Goal: Task Accomplishment & Management: Complete application form

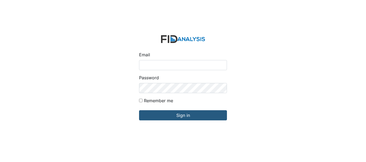
click at [157, 63] on input "Email" at bounding box center [183, 65] width 88 height 10
type input "[EMAIL_ADDRESS][DOMAIN_NAME]"
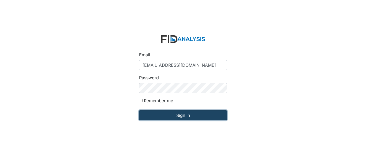
click at [176, 112] on input "Sign in" at bounding box center [183, 116] width 88 height 10
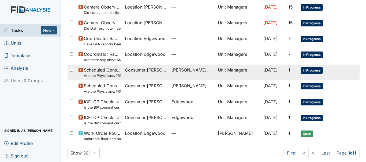
scroll to position [174, 0]
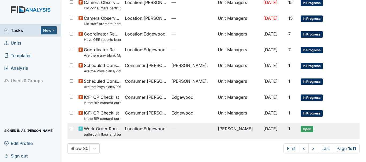
click at [140, 130] on span "Location : [GEOGRAPHIC_DATA]" at bounding box center [145, 129] width 41 height 6
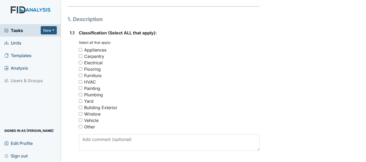
scroll to position [80, 0]
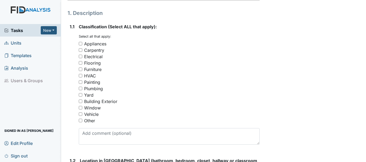
click at [80, 63] on input "Flooring" at bounding box center [80, 62] width 3 height 3
checkbox input "true"
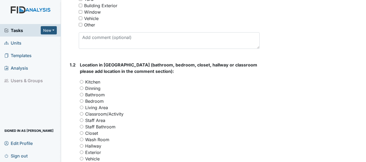
scroll to position [187, 0]
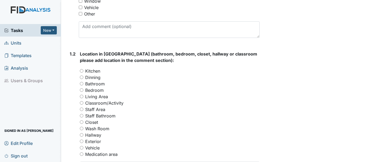
click at [82, 84] on input "Bathroom" at bounding box center [81, 83] width 3 height 3
radio input "true"
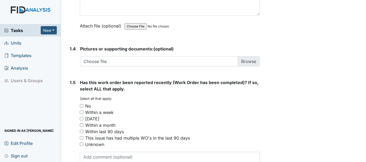
scroll to position [401, 0]
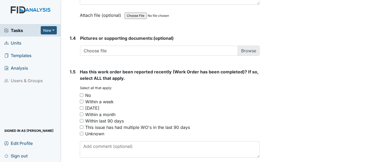
drag, startPoint x: 82, startPoint y: 96, endPoint x: 107, endPoint y: 94, distance: 25.0
click at [83, 97] on input "No" at bounding box center [81, 95] width 3 height 3
checkbox input "true"
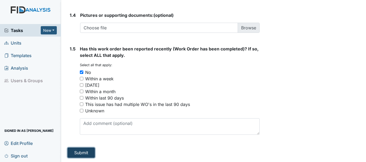
click at [85, 152] on button "Submit" at bounding box center [80, 153] width 27 height 10
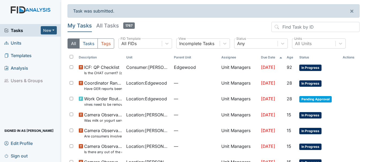
click at [12, 45] on span "Units" at bounding box center [12, 43] width 17 height 8
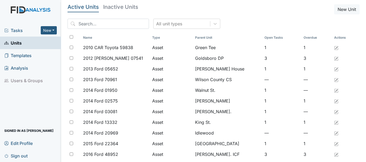
click at [17, 32] on span "Tasks" at bounding box center [22, 30] width 36 height 6
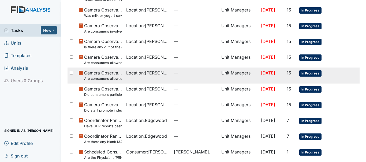
scroll to position [78, 0]
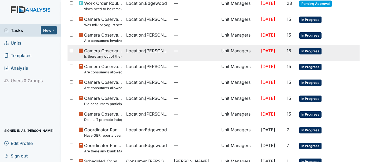
click at [100, 58] on small "Is there any out of the ordinary cell phone usage?" at bounding box center [103, 56] width 38 height 5
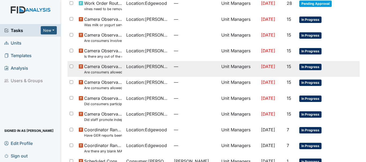
click at [104, 64] on span "Camera Observation Are consumers allowed to leave the table as desired?" at bounding box center [103, 69] width 38 height 12
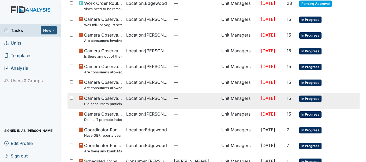
click at [102, 101] on span "Camera Observation Did consumers participate in family style dining?" at bounding box center [103, 101] width 38 height 12
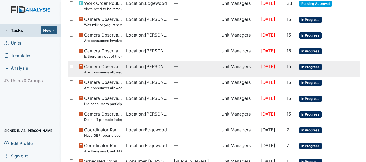
click at [108, 66] on span "Camera Observation Are consumers allowed to leave the table as desired?" at bounding box center [103, 69] width 38 height 12
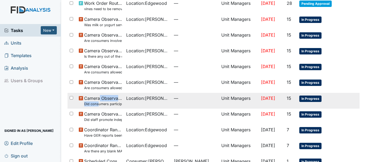
click at [99, 101] on span "Camera Observation Did consumers participate in family style dining?" at bounding box center [103, 101] width 38 height 12
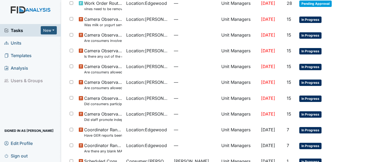
click at [53, 89] on div "Tasks New Form Inspection Document Bundle Units Templates Analysis Users & Grou…" at bounding box center [30, 93] width 61 height 138
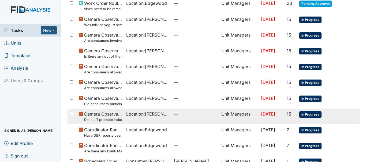
click at [108, 117] on span "Camera Observation Did staff promote independence in all the following areas? (…" at bounding box center [103, 117] width 38 height 12
click at [101, 115] on span "Camera Observation Did staff promote independence in all the following areas? (…" at bounding box center [103, 117] width 38 height 12
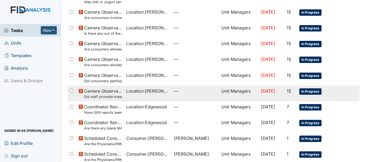
scroll to position [132, 0]
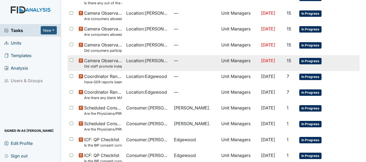
click at [106, 63] on span "Camera Observation Did staff promote independence in all the following areas? (…" at bounding box center [103, 64] width 38 height 12
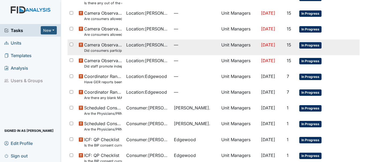
click at [102, 51] on small "Did consumers participate in family style dining?" at bounding box center [103, 50] width 38 height 5
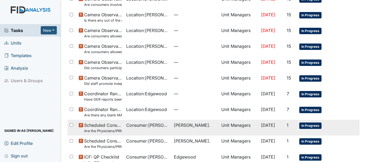
scroll to position [105, 0]
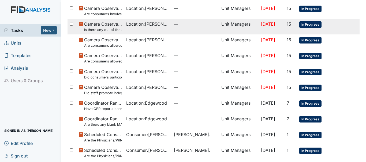
click at [97, 31] on small "Is there any out of the ordinary cell phone usage?" at bounding box center [103, 29] width 38 height 5
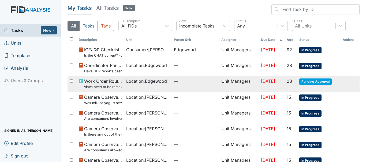
scroll to position [27, 0]
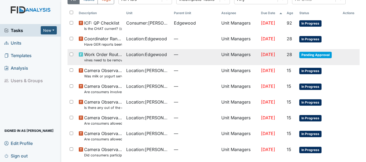
click at [311, 55] on span "Pending Approval" at bounding box center [315, 55] width 32 height 6
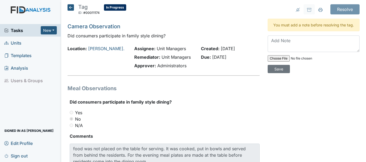
scroll to position [27, 0]
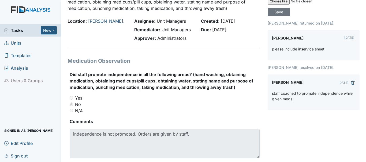
scroll to position [54, 0]
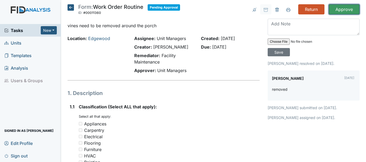
click at [335, 9] on input "Approve" at bounding box center [343, 9] width 31 height 10
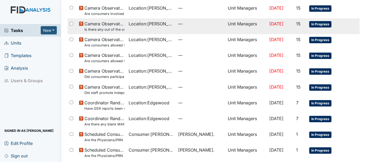
scroll to position [134, 0]
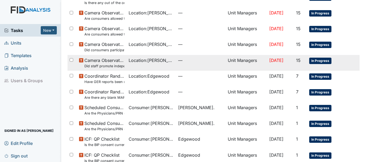
click at [105, 65] on small "Did staff promote independence in all the following areas? (Hand washing, obtai…" at bounding box center [104, 66] width 40 height 5
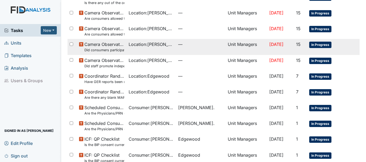
click at [101, 48] on small "Did consumers participate in family style dining?" at bounding box center [104, 50] width 40 height 5
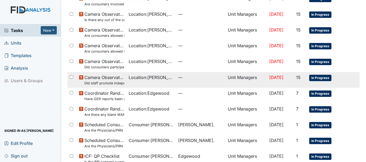
scroll to position [107, 0]
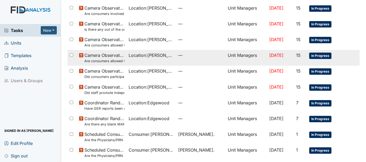
click at [111, 59] on small "Are consumers allowed to start meals appropriately?" at bounding box center [104, 61] width 40 height 5
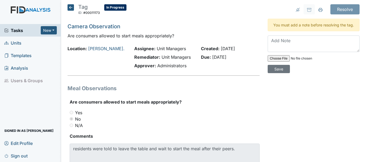
scroll to position [28, 0]
